Goal: Find specific page/section

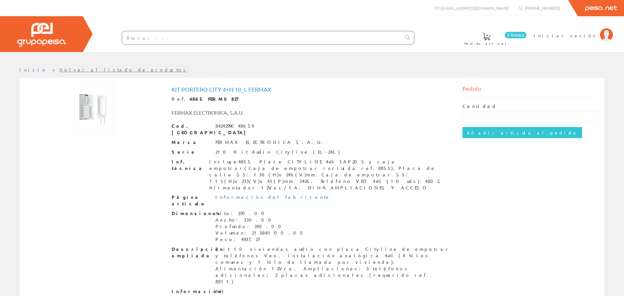
click at [206, 35] on input "text" at bounding box center [261, 37] width 279 height 13
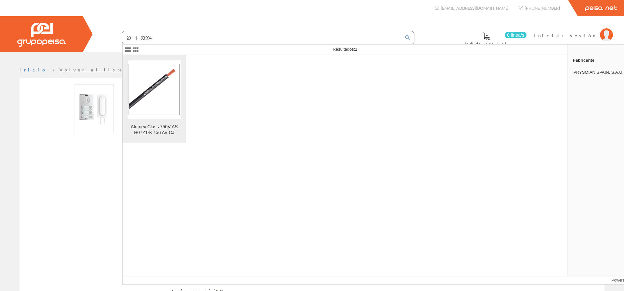
type input "20193994"
click at [160, 96] on img at bounding box center [154, 89] width 53 height 53
